Goal: Find contact information: Find contact information

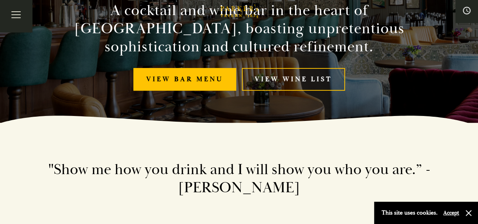
scroll to position [113, 0]
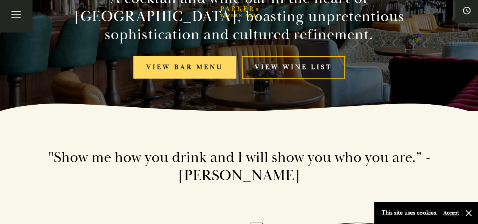
click at [203, 67] on link "View bar menu" at bounding box center [184, 67] width 103 height 23
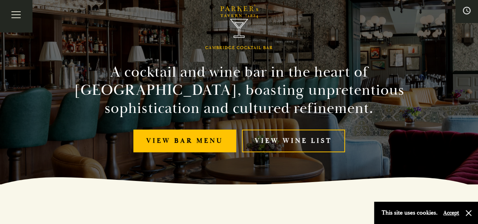
scroll to position [0, 0]
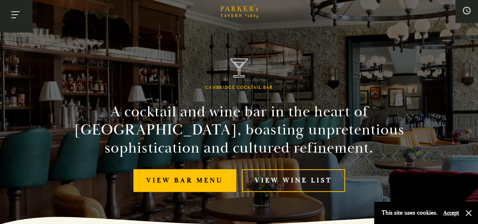
click at [13, 16] on button "Toggle navigation" at bounding box center [16, 16] width 32 height 32
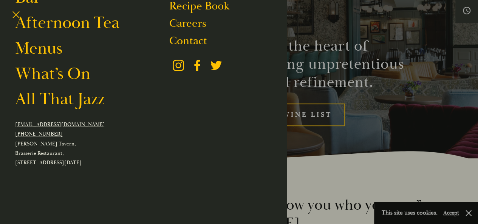
scroll to position [38, 0]
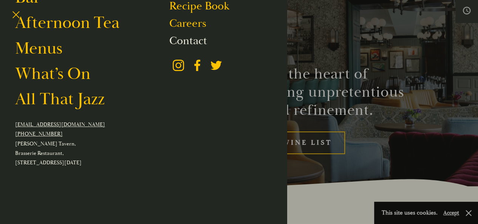
click at [190, 36] on link "Contact" at bounding box center [188, 41] width 38 height 14
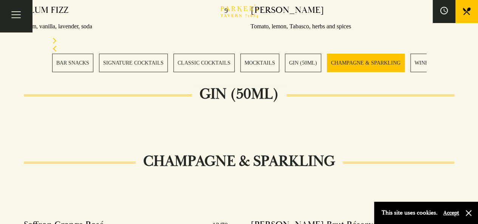
scroll to position [1512, 0]
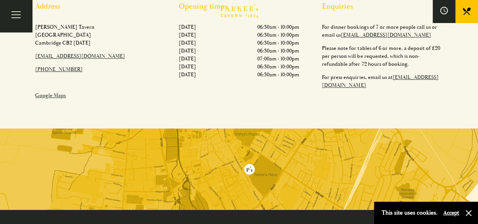
scroll to position [265, 0]
